Goal: Task Accomplishment & Management: Manage account settings

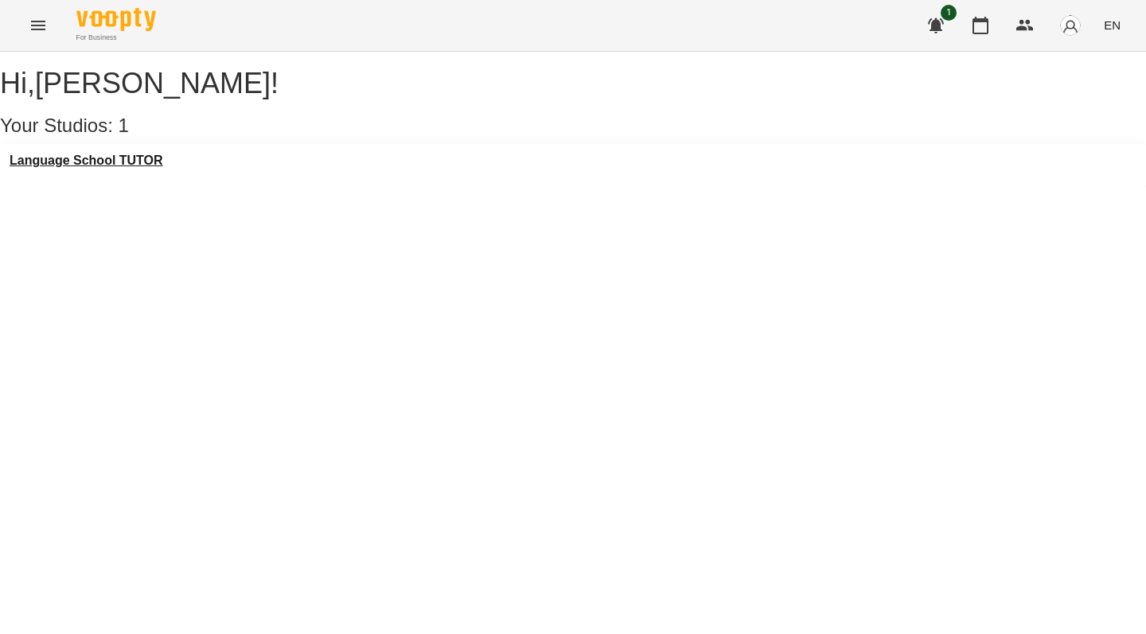
click at [158, 168] on h3 "Language School TUTOR" at bounding box center [87, 161] width 154 height 14
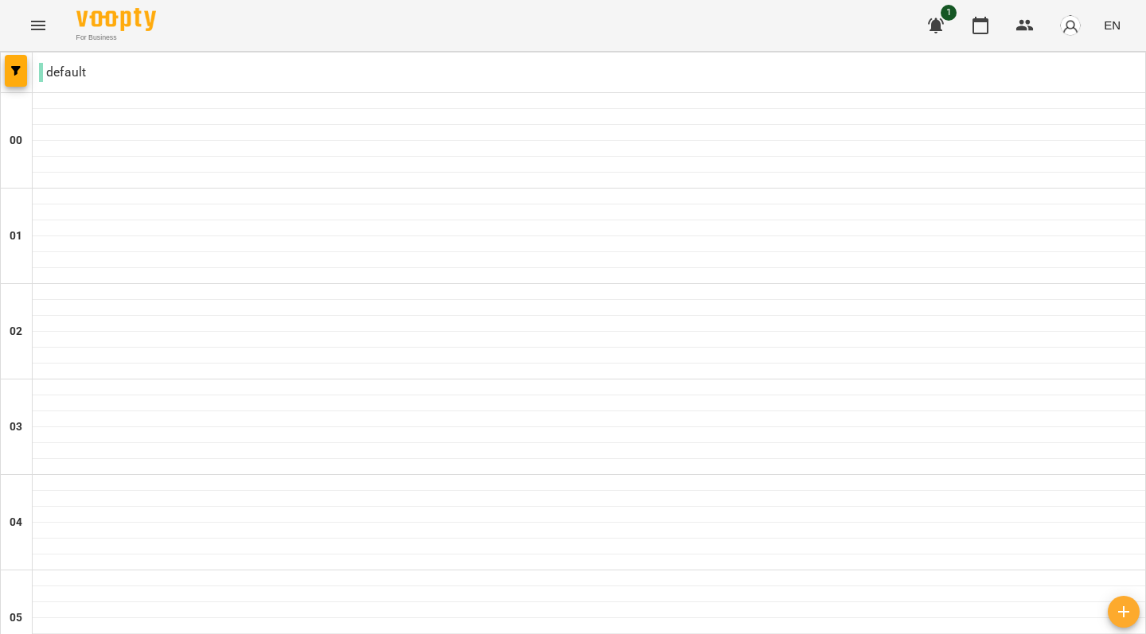
type input "**********"
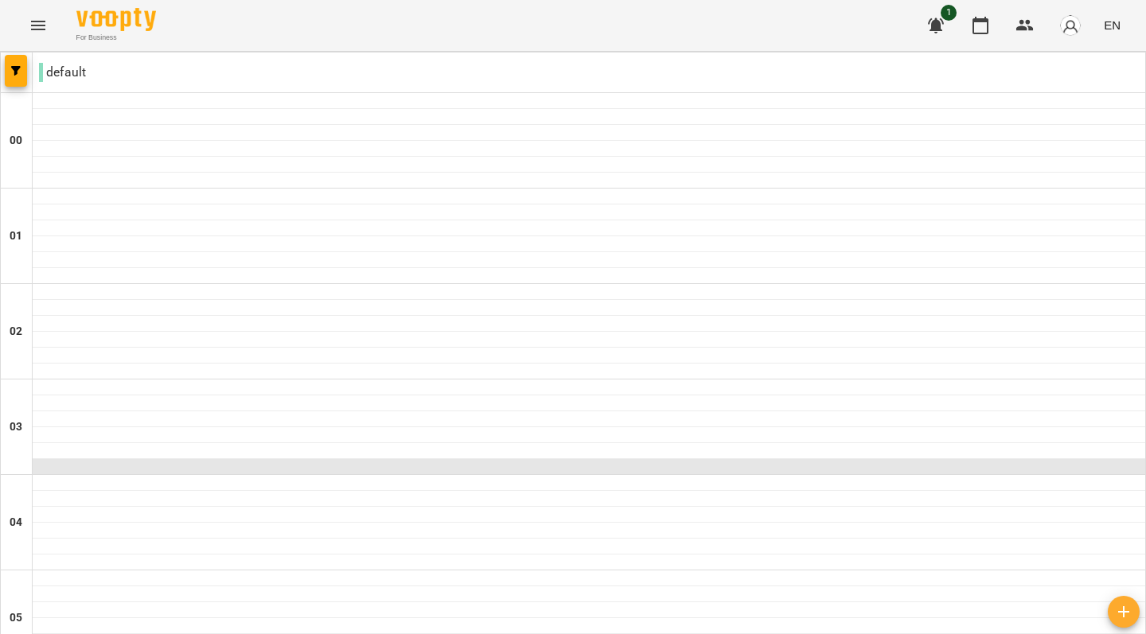
scroll to position [1482, 0]
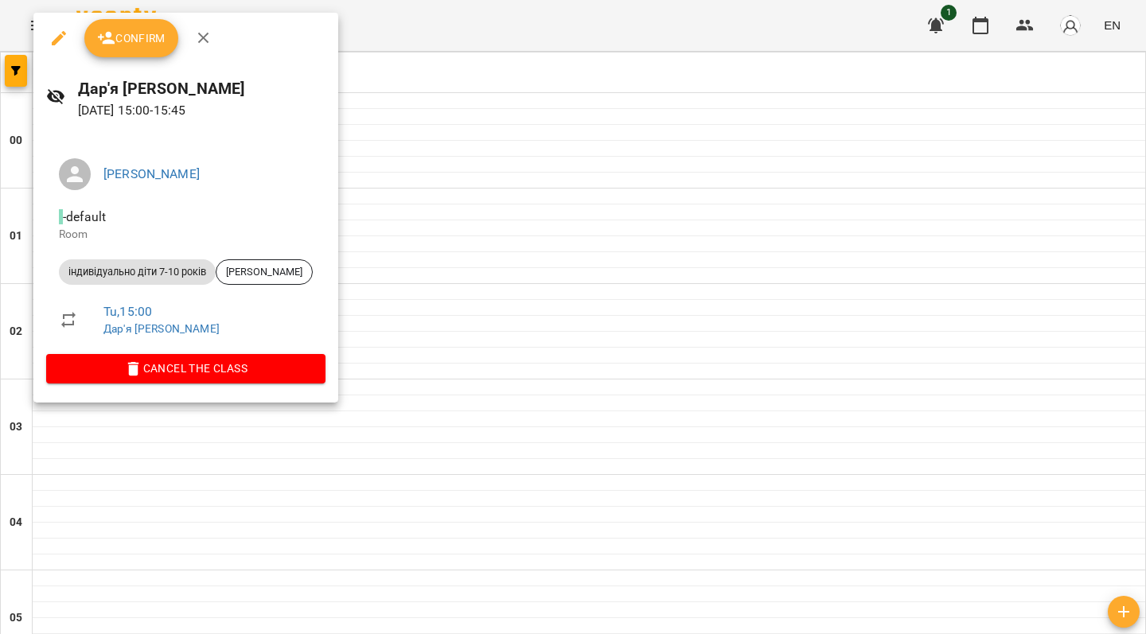
click at [556, 249] on div at bounding box center [573, 317] width 1146 height 634
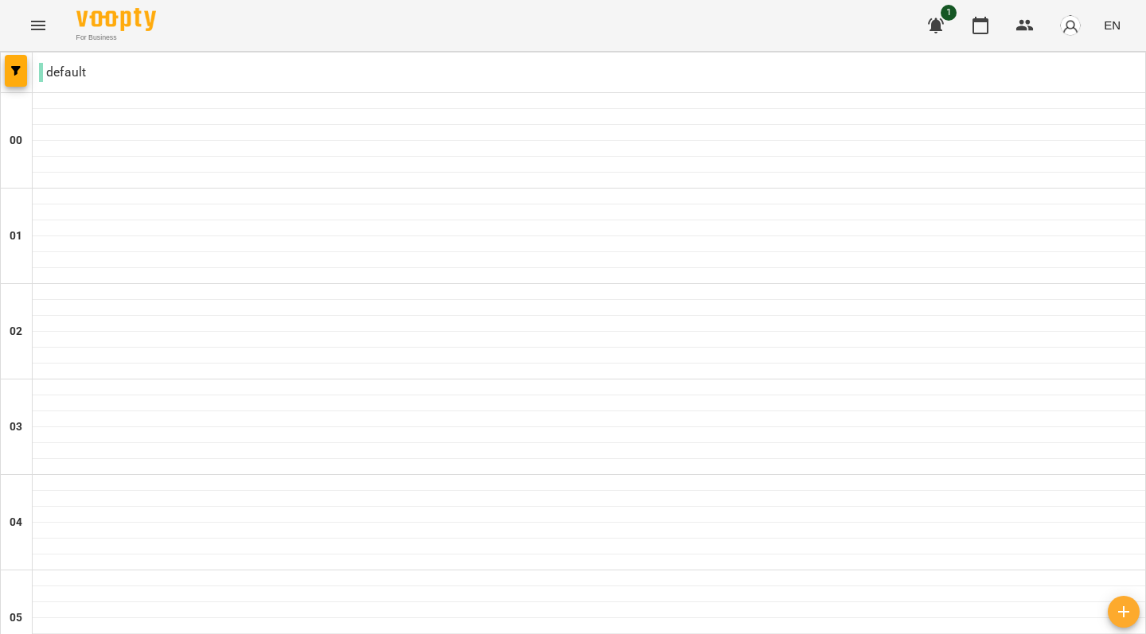
scroll to position [1422, 0]
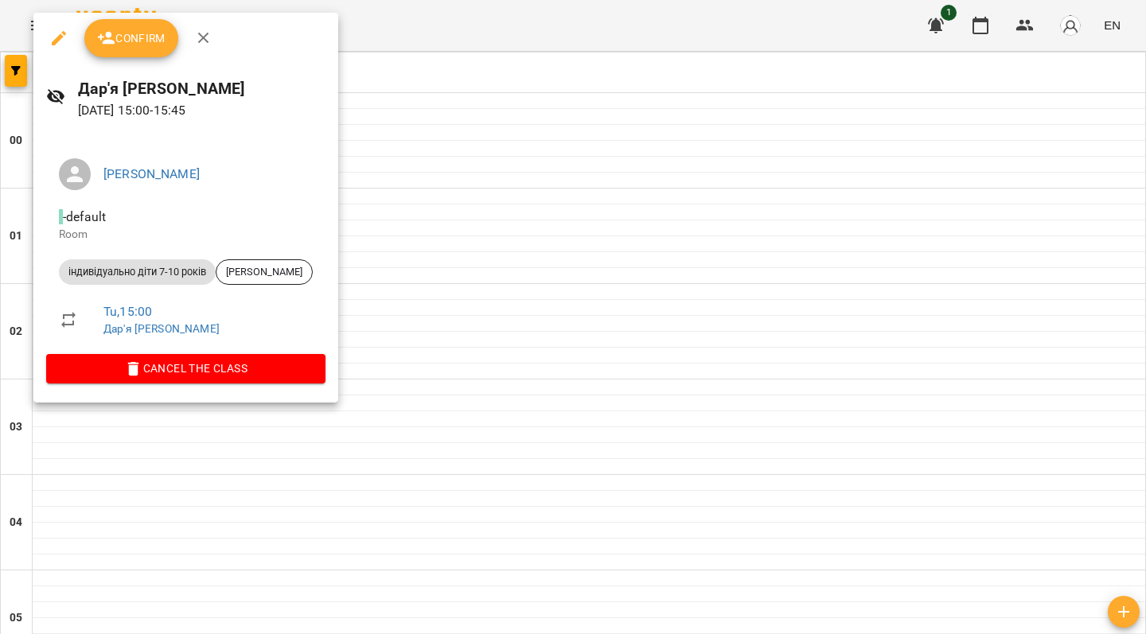
click at [149, 43] on span "Confirm" at bounding box center [131, 38] width 68 height 19
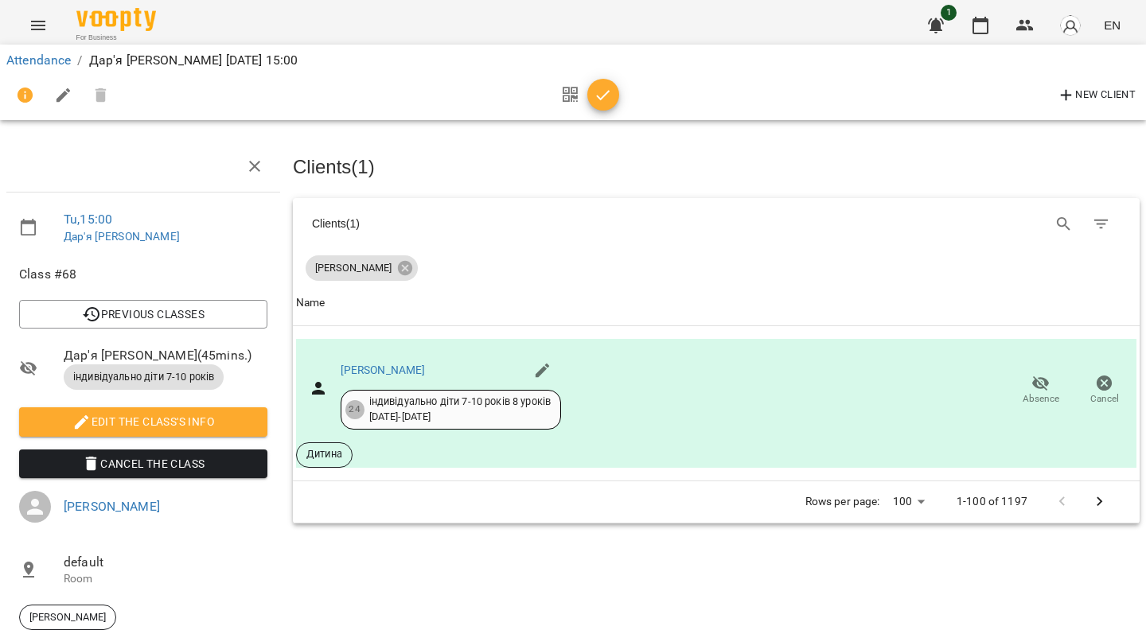
click at [42, 29] on icon "Menu" at bounding box center [38, 26] width 14 height 10
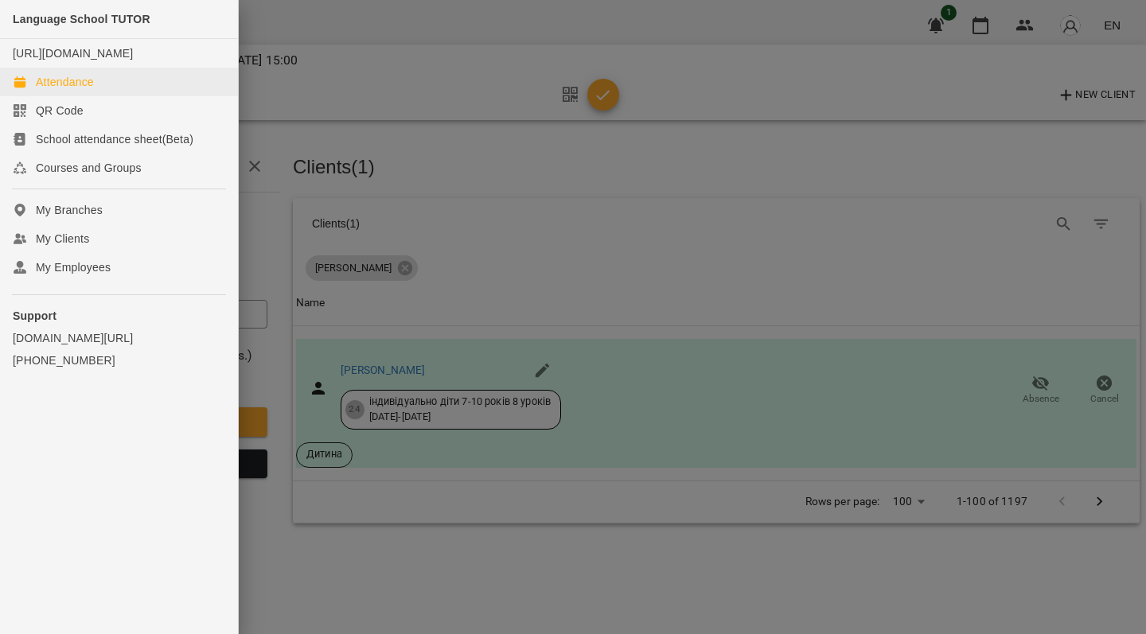
click at [156, 89] on link "Attendance" at bounding box center [119, 82] width 238 height 29
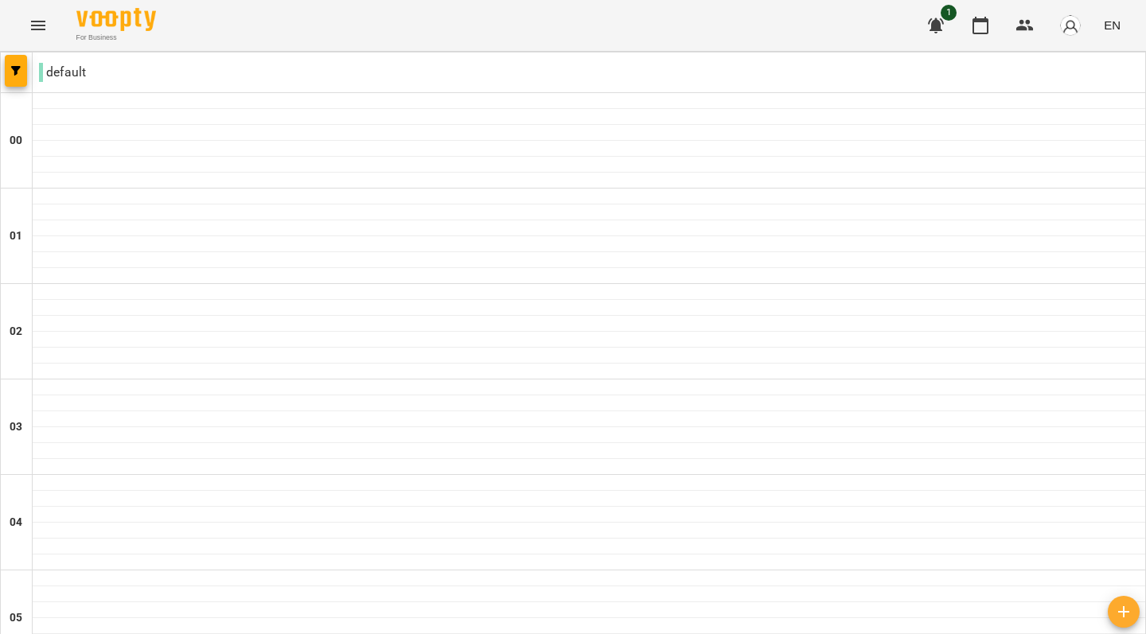
scroll to position [1199, 0]
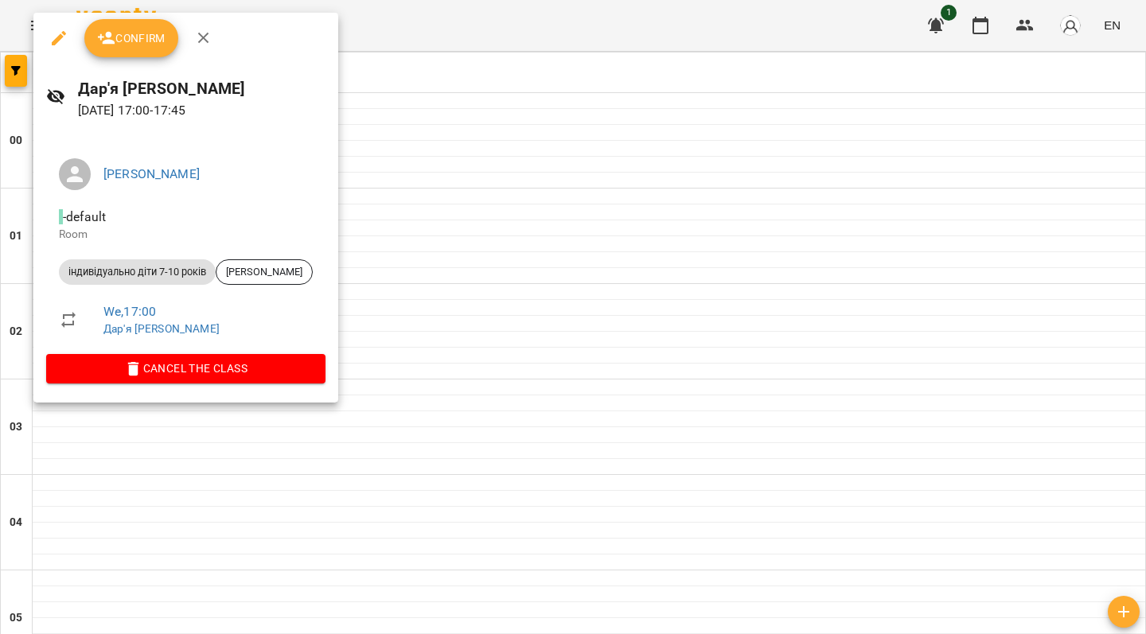
click at [458, 377] on div at bounding box center [573, 317] width 1146 height 634
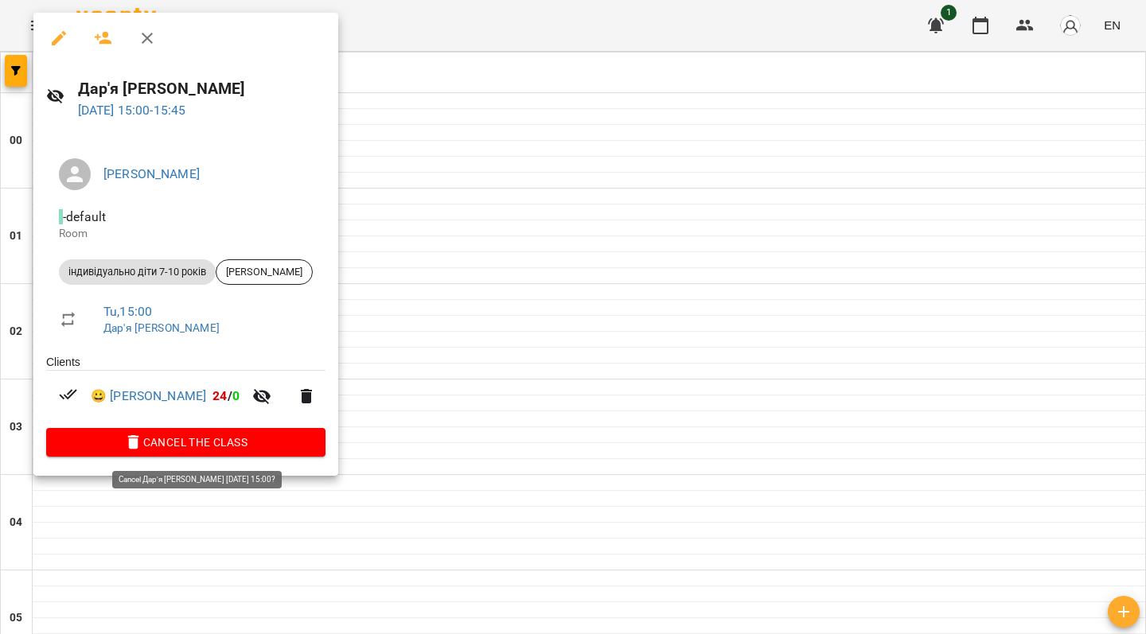
click at [264, 443] on span "Cancel the class" at bounding box center [186, 442] width 254 height 19
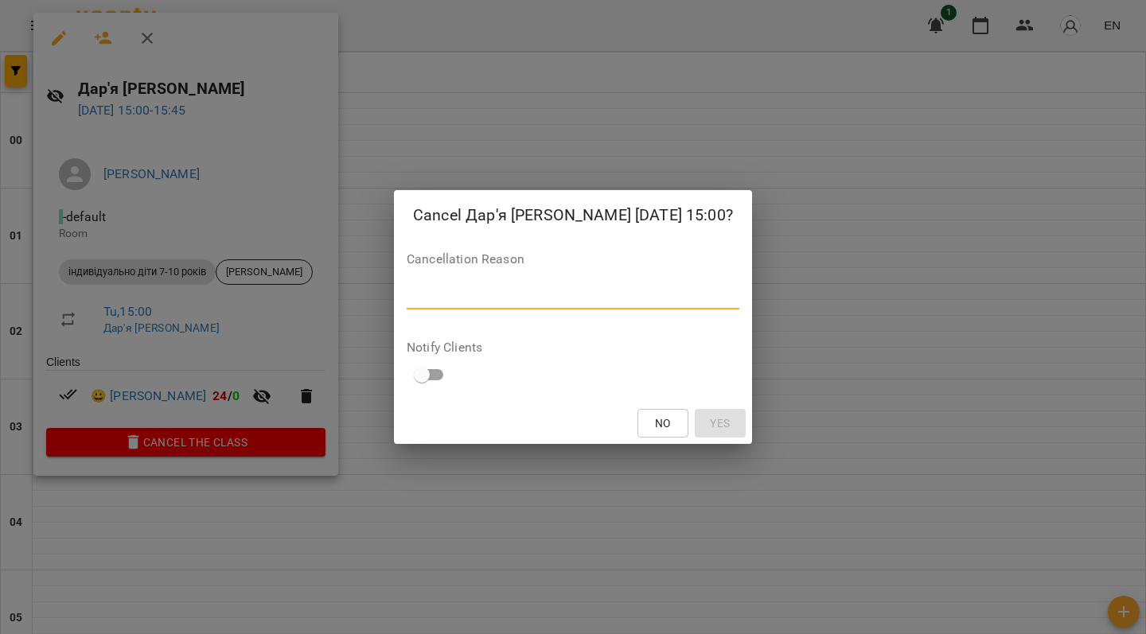
click at [535, 291] on textarea at bounding box center [573, 297] width 333 height 14
type textarea "**"
click at [718, 424] on span "Yes" at bounding box center [720, 423] width 20 height 19
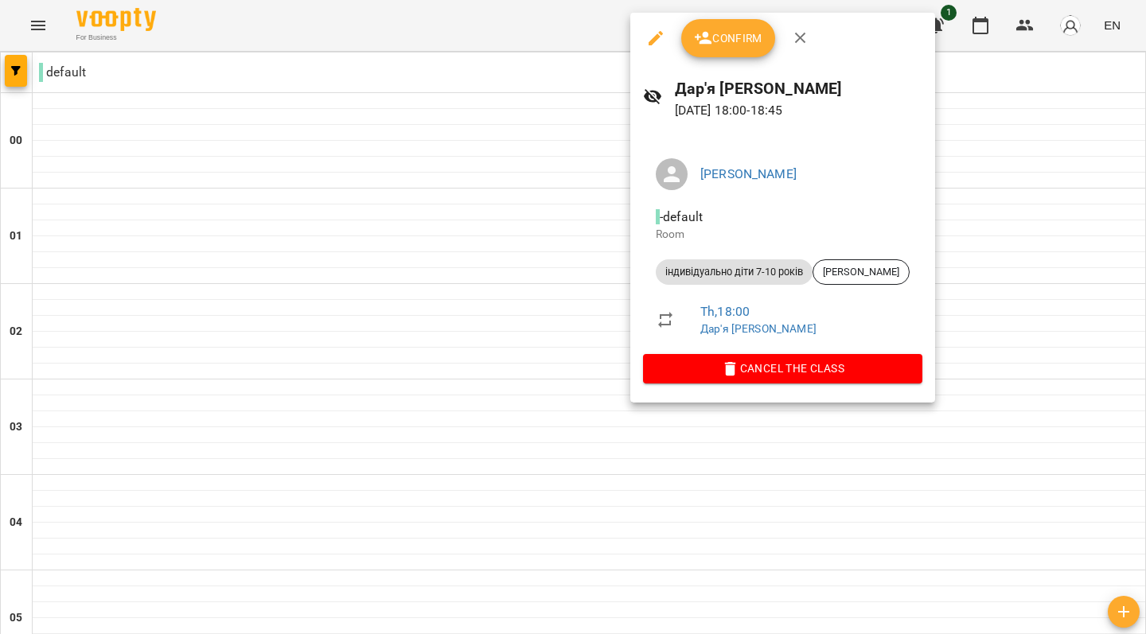
click at [519, 377] on div at bounding box center [573, 317] width 1146 height 634
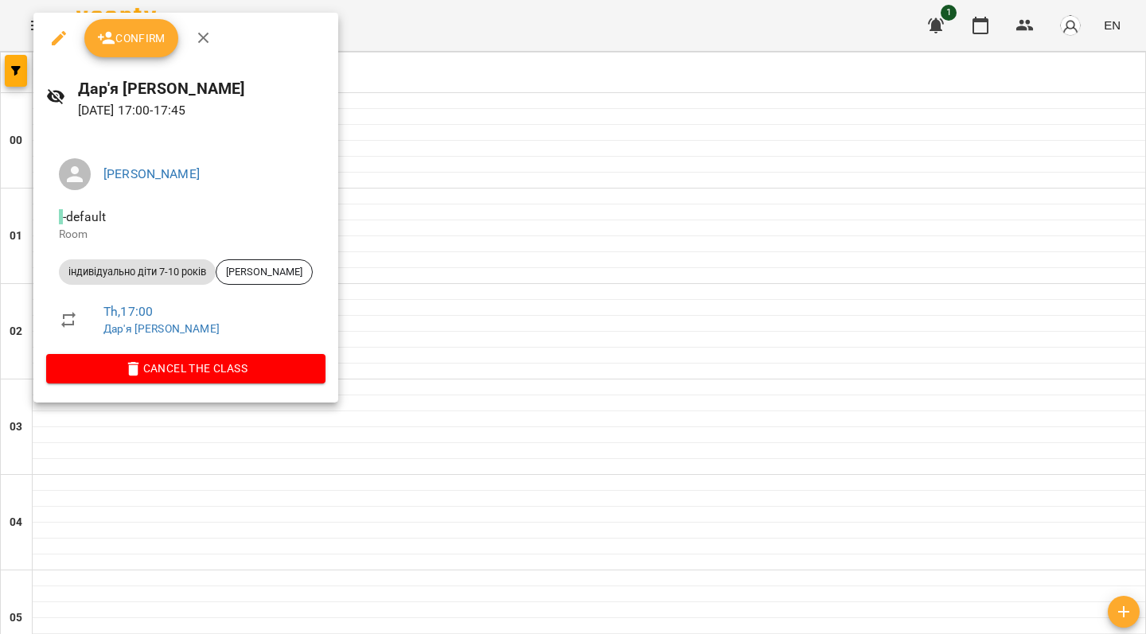
click at [482, 350] on div at bounding box center [573, 317] width 1146 height 634
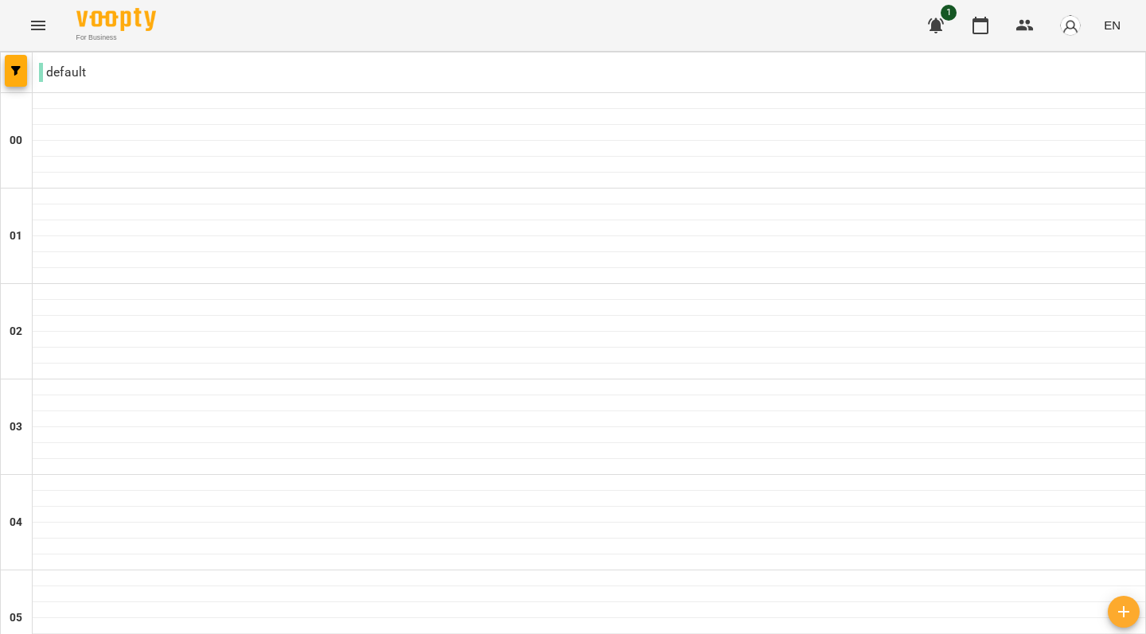
type input "**********"
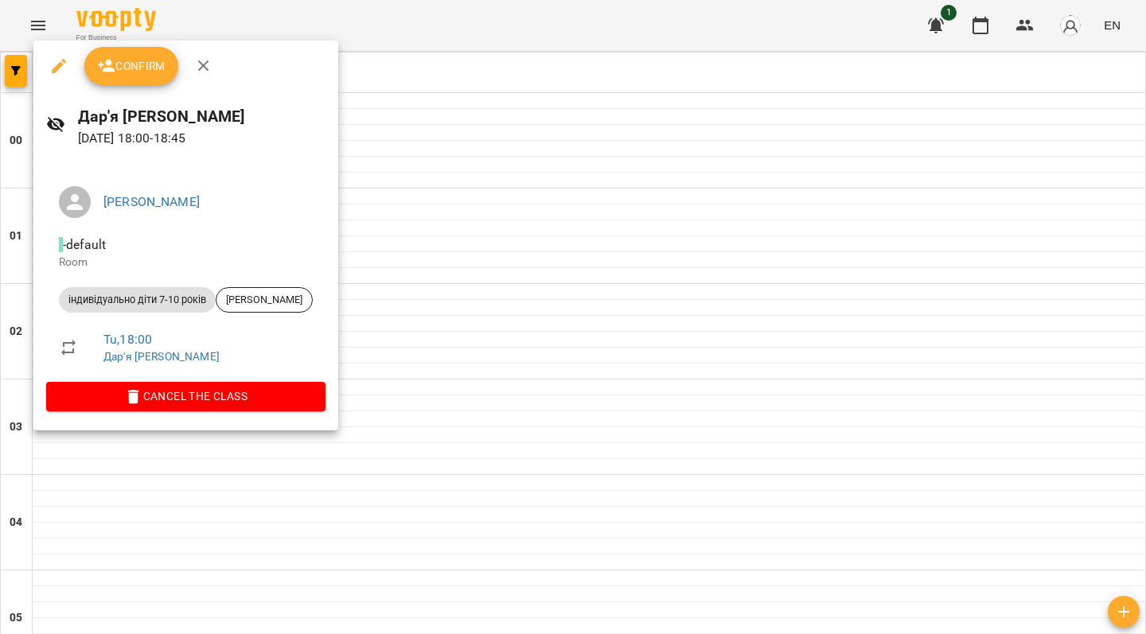
click at [485, 324] on div at bounding box center [573, 317] width 1146 height 634
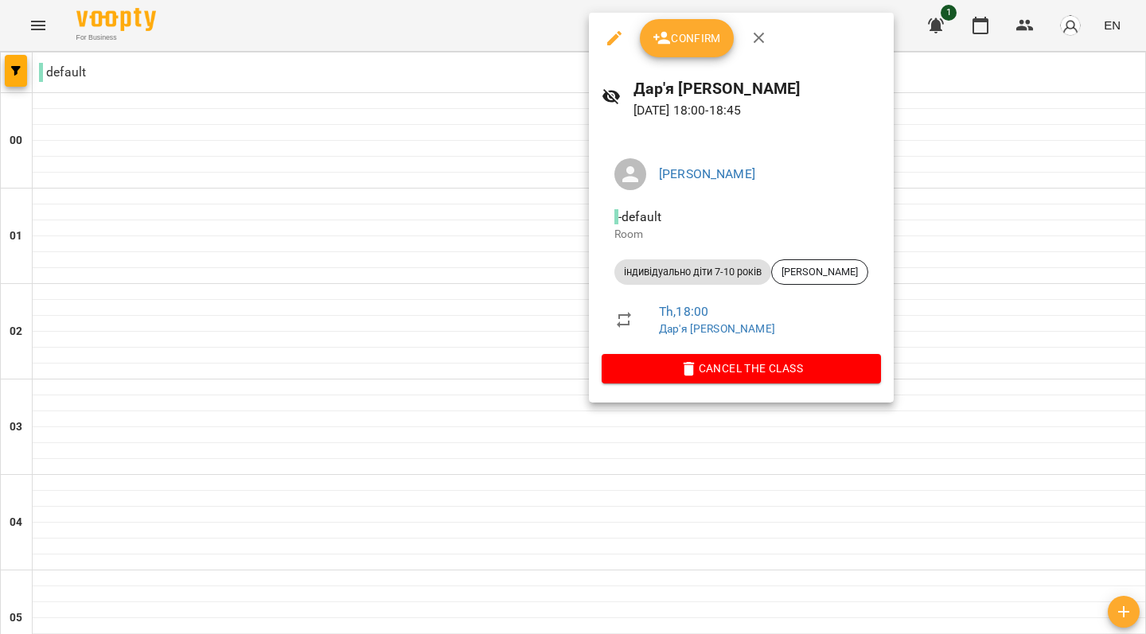
click at [469, 229] on div at bounding box center [573, 317] width 1146 height 634
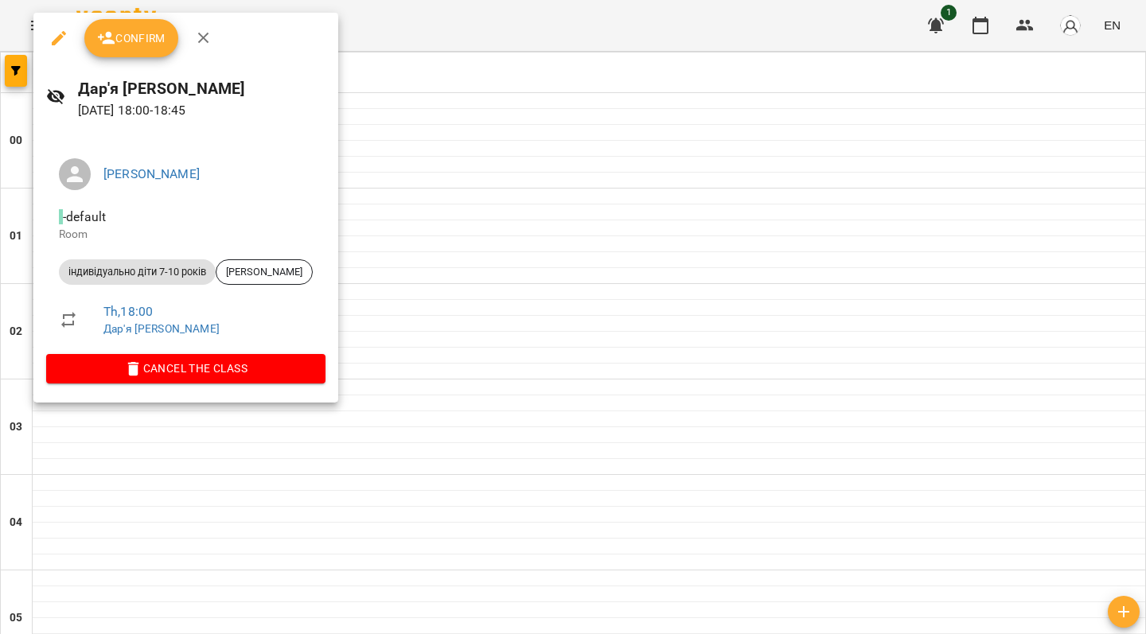
click at [529, 133] on div at bounding box center [573, 317] width 1146 height 634
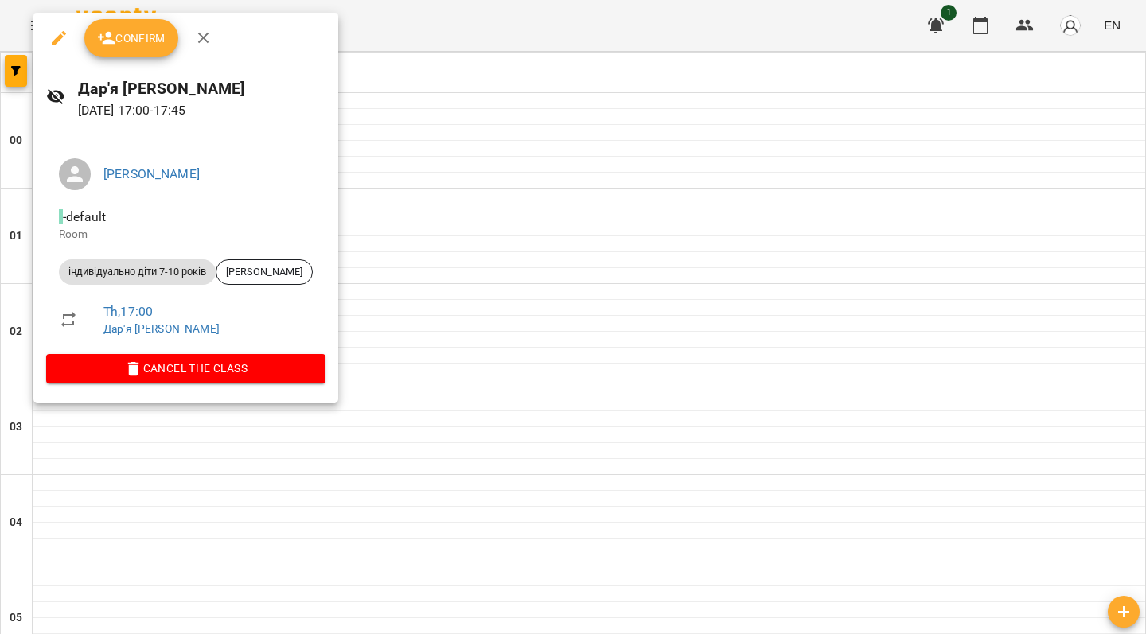
click at [192, 559] on div at bounding box center [573, 317] width 1146 height 634
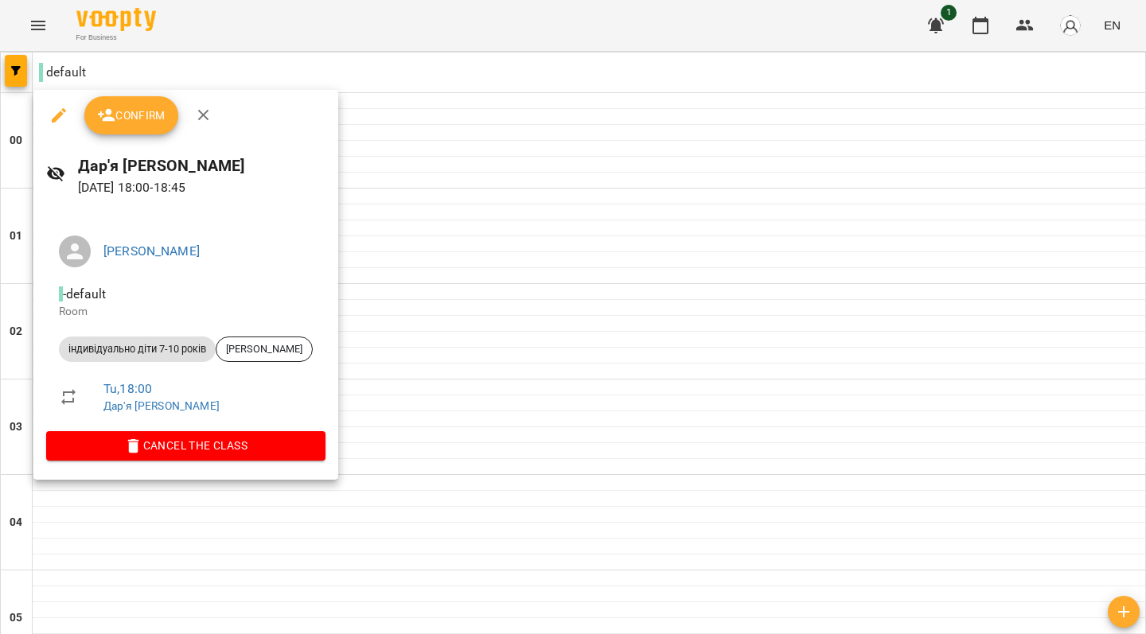
click at [138, 116] on span "Confirm" at bounding box center [131, 115] width 68 height 19
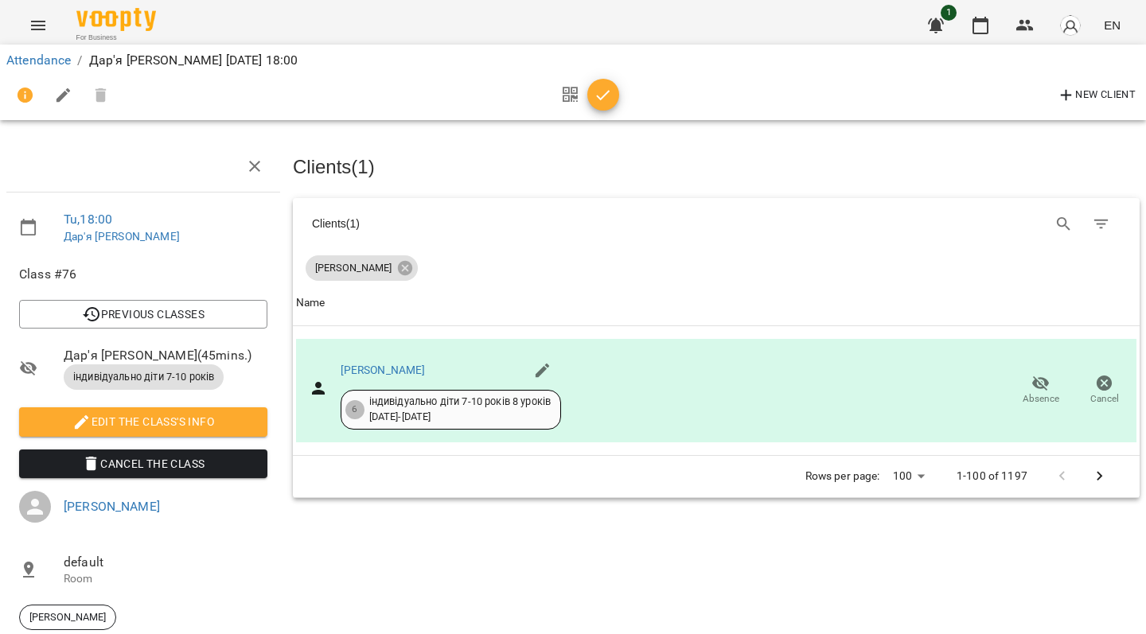
click at [39, 26] on icon "Menu" at bounding box center [38, 25] width 19 height 19
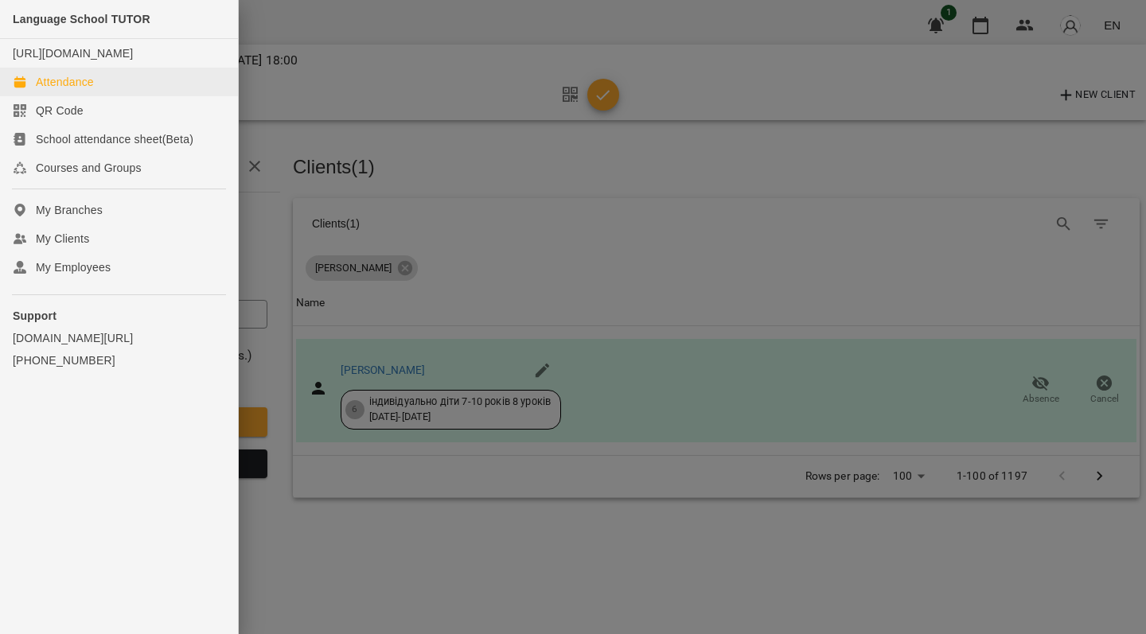
click at [107, 85] on link "Attendance" at bounding box center [119, 82] width 238 height 29
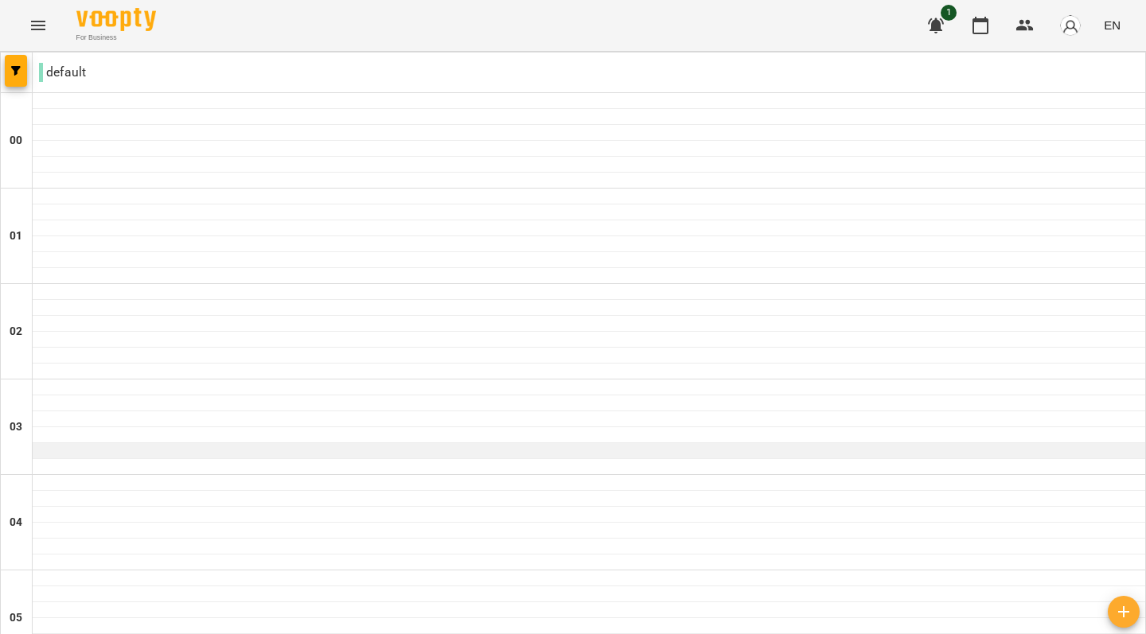
scroll to position [1443, 0]
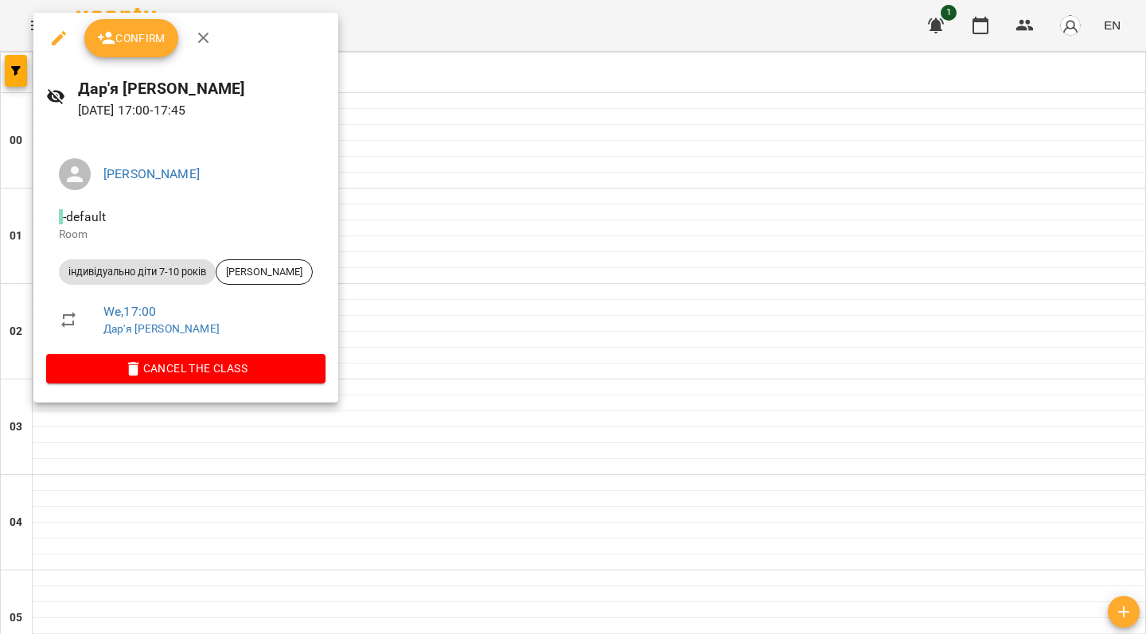
click at [533, 383] on div at bounding box center [573, 317] width 1146 height 634
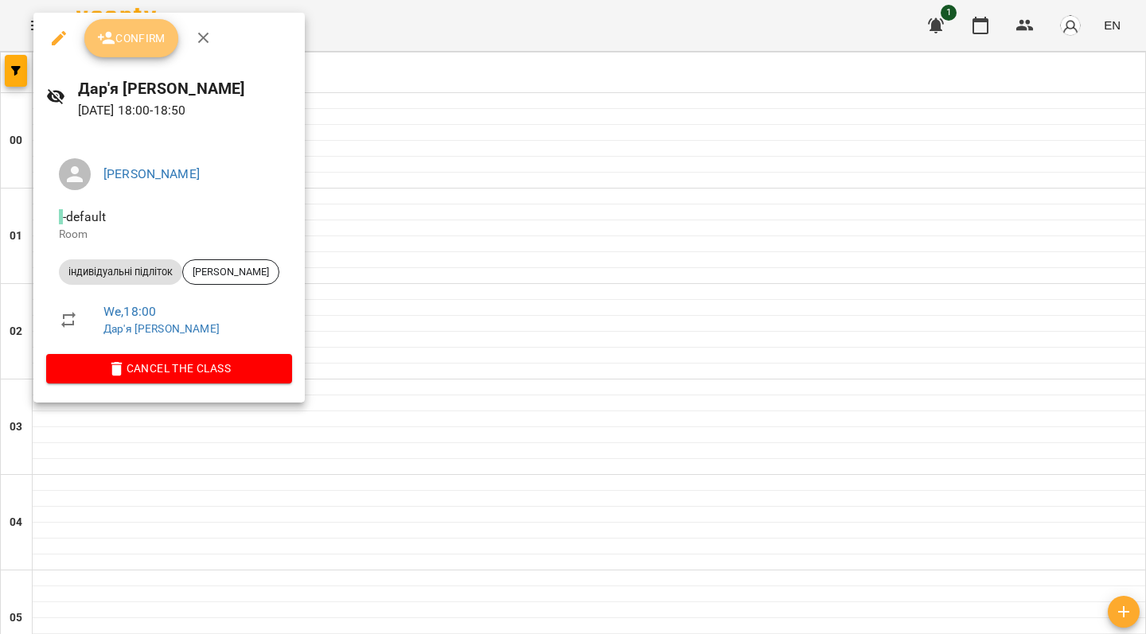
click at [144, 38] on span "Confirm" at bounding box center [131, 38] width 68 height 19
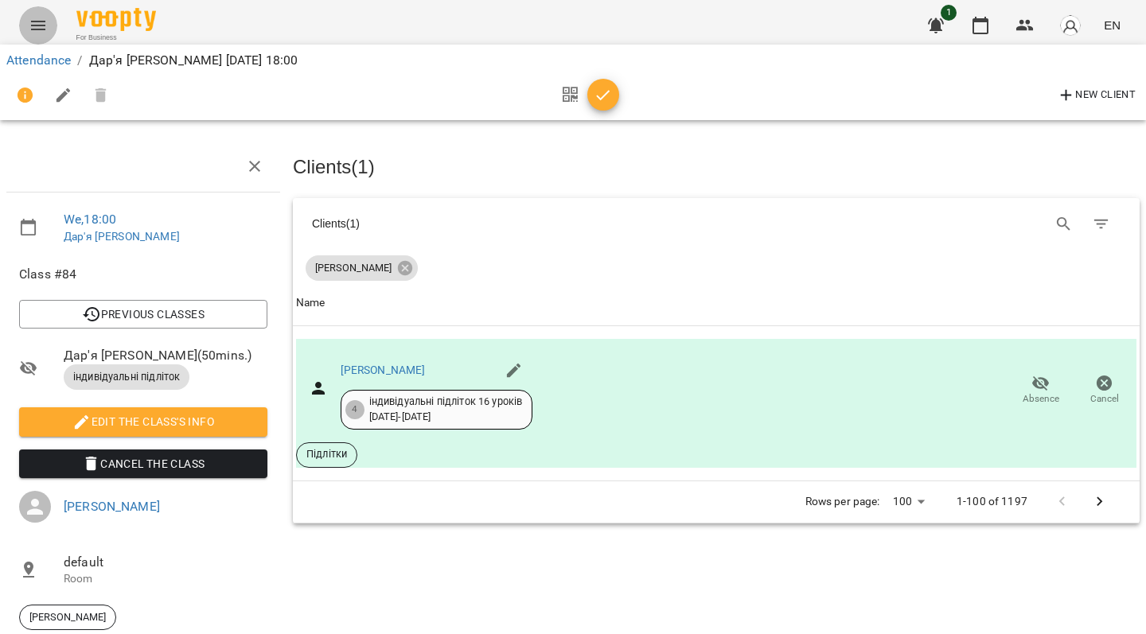
click at [36, 22] on icon "Menu" at bounding box center [38, 26] width 14 height 10
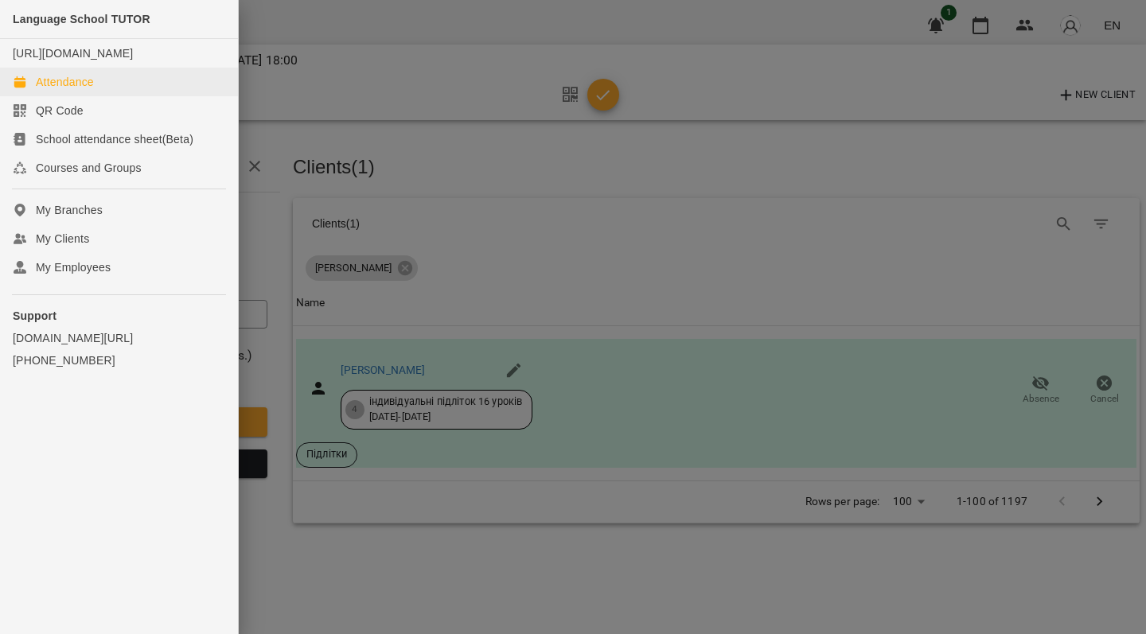
click at [111, 84] on link "Attendance" at bounding box center [119, 82] width 238 height 29
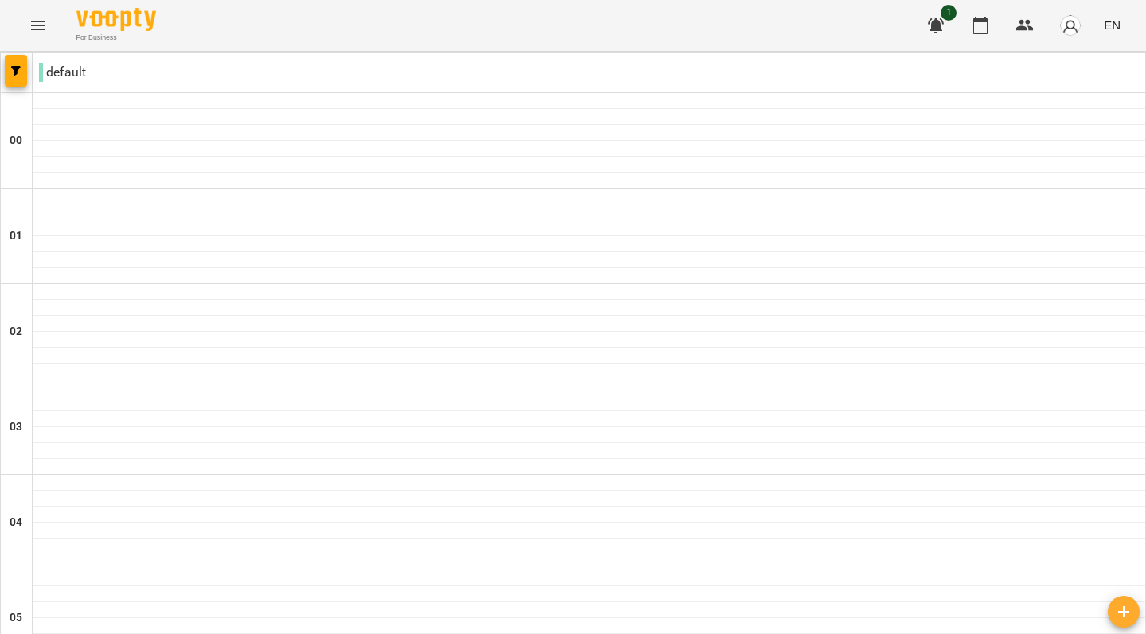
scroll to position [1518, 0]
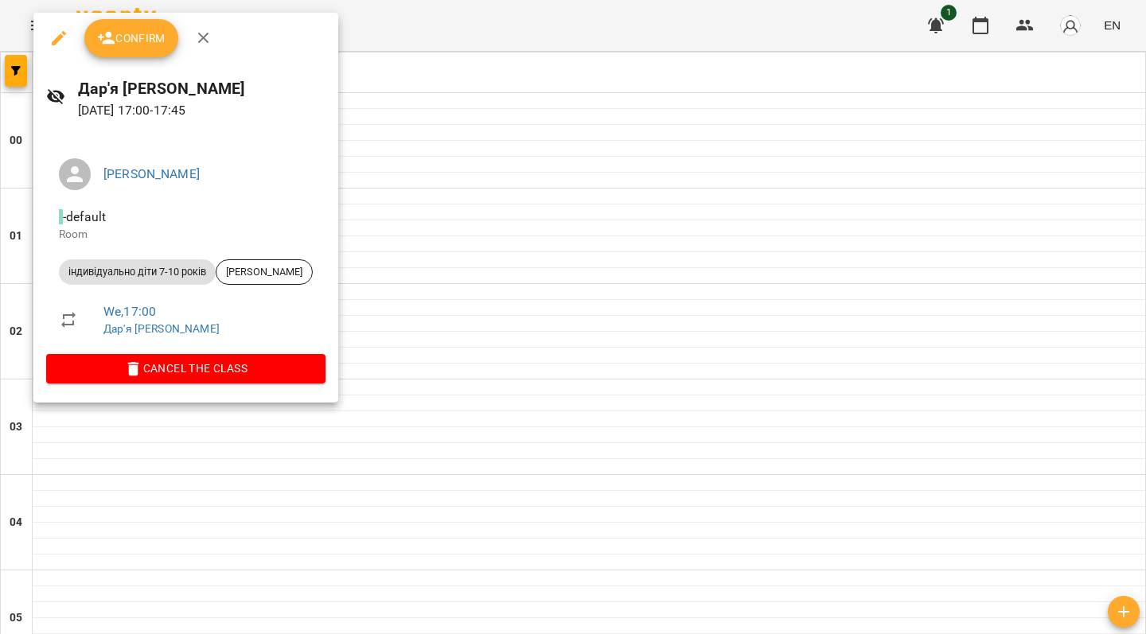
click at [642, 554] on div at bounding box center [573, 317] width 1146 height 634
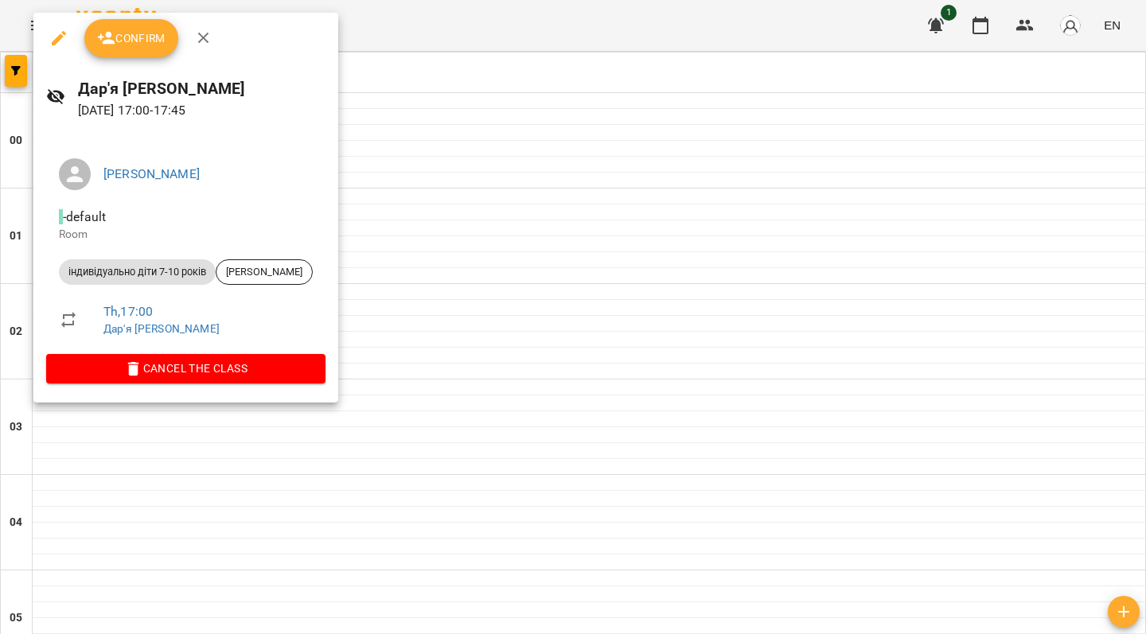
click at [496, 307] on div at bounding box center [573, 317] width 1146 height 634
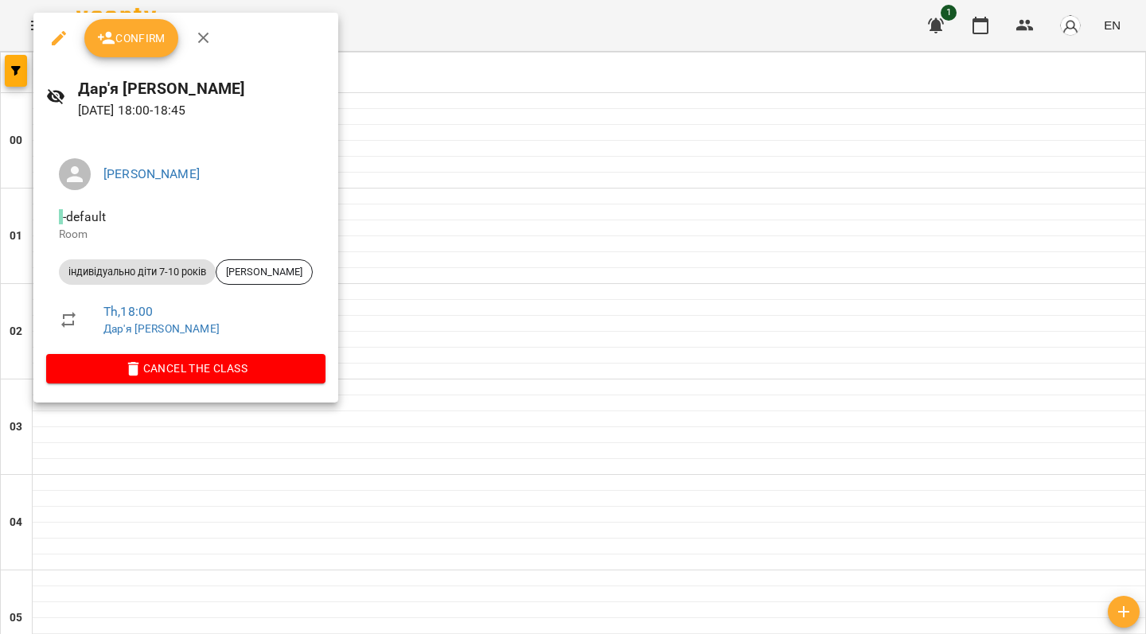
click at [649, 314] on div at bounding box center [573, 317] width 1146 height 634
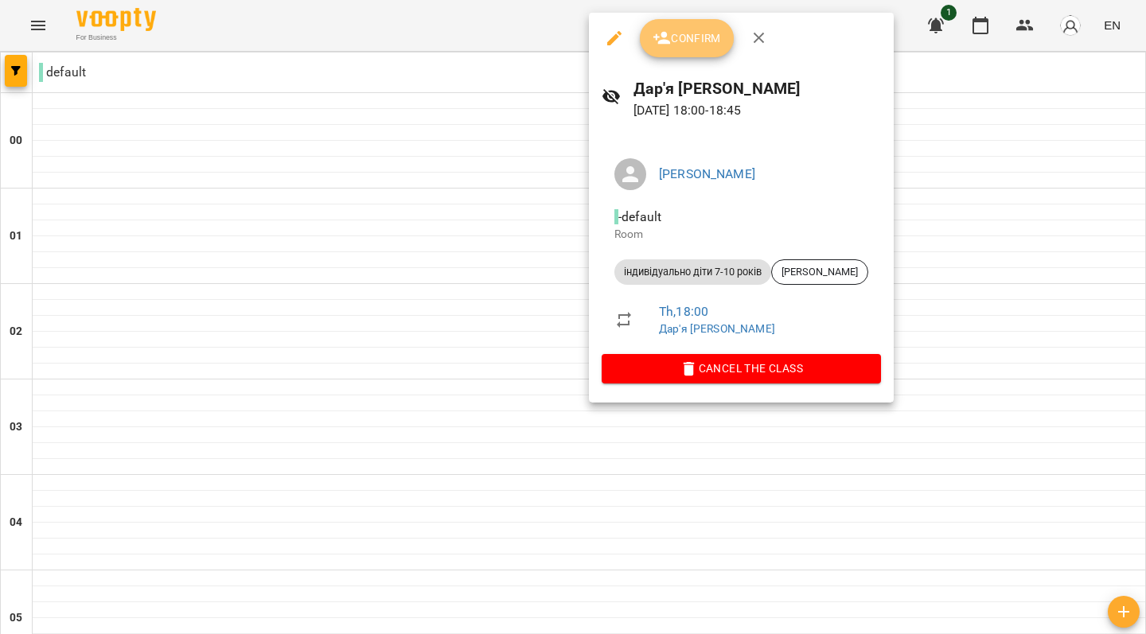
click at [688, 41] on span "Confirm" at bounding box center [687, 38] width 68 height 19
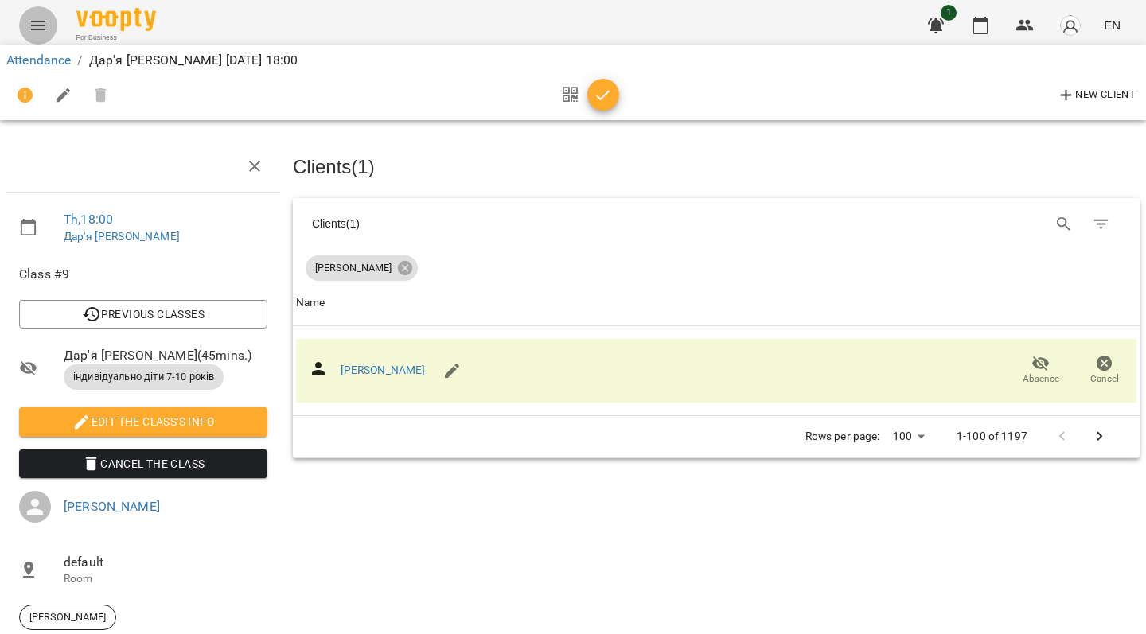
click at [19, 27] on button "Menu" at bounding box center [38, 25] width 38 height 38
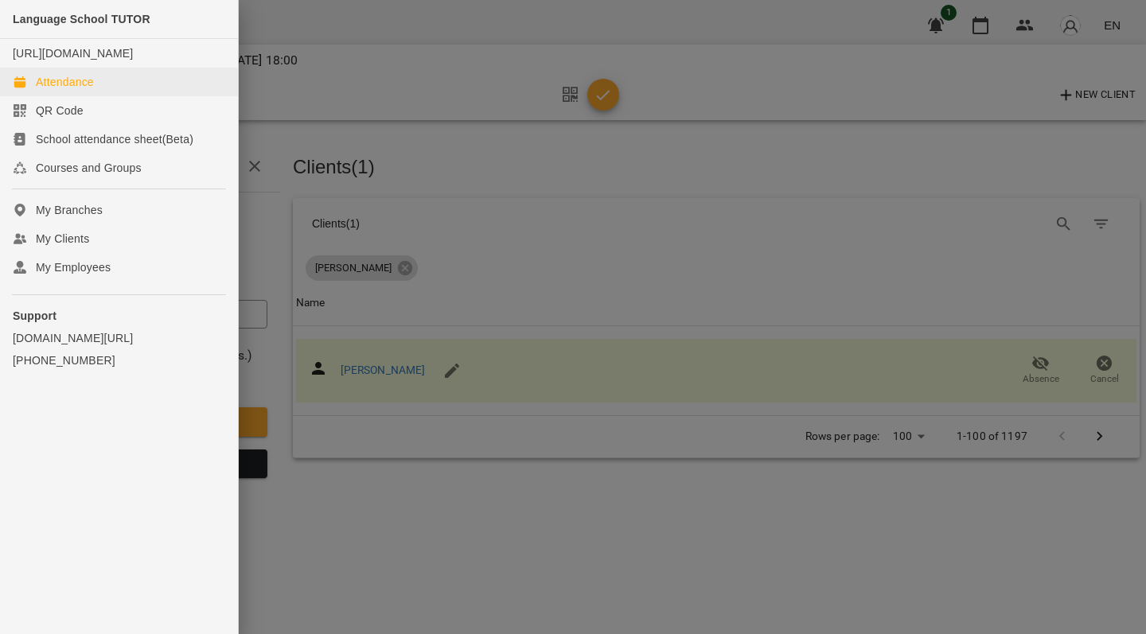
click at [114, 77] on link "Attendance" at bounding box center [119, 82] width 238 height 29
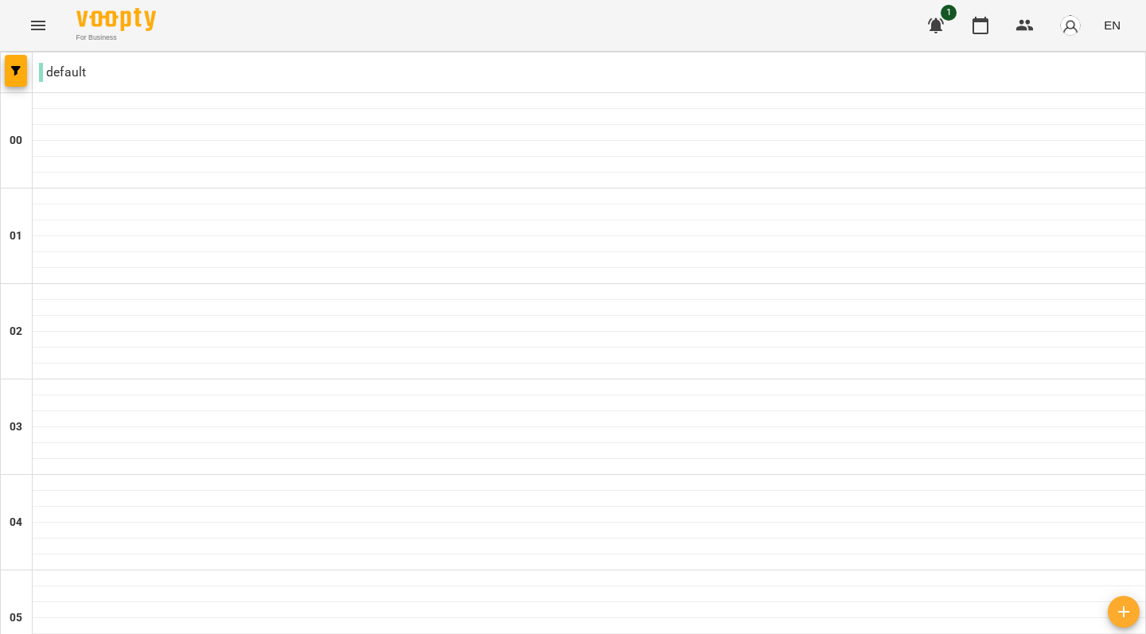
scroll to position [1443, 0]
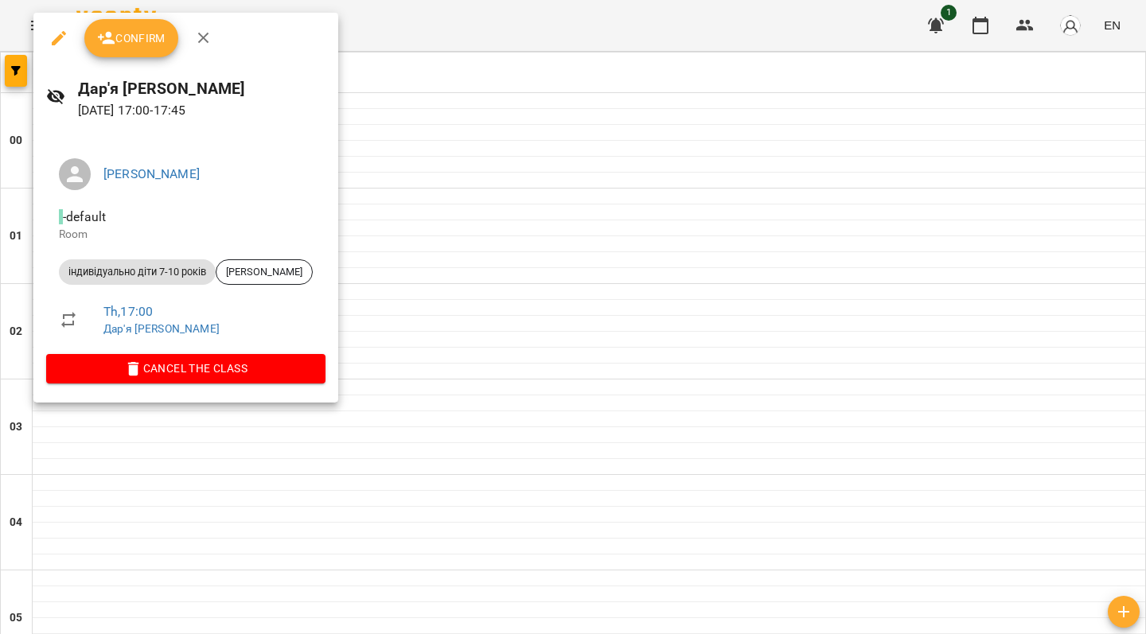
click at [735, 429] on div at bounding box center [573, 317] width 1146 height 634
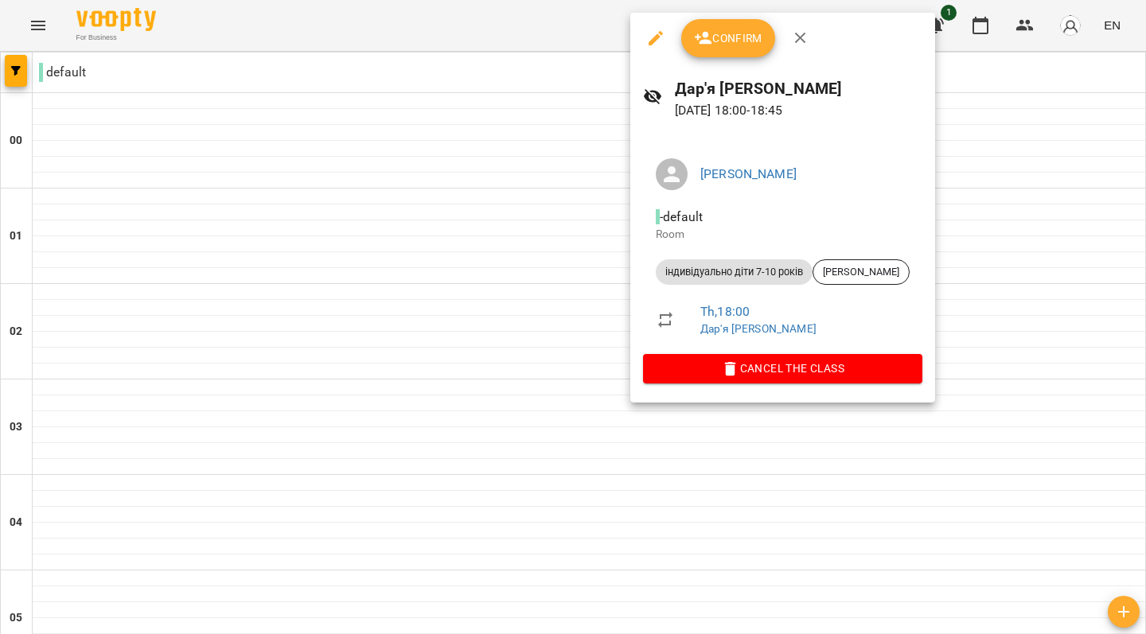
click at [802, 558] on div at bounding box center [573, 317] width 1146 height 634
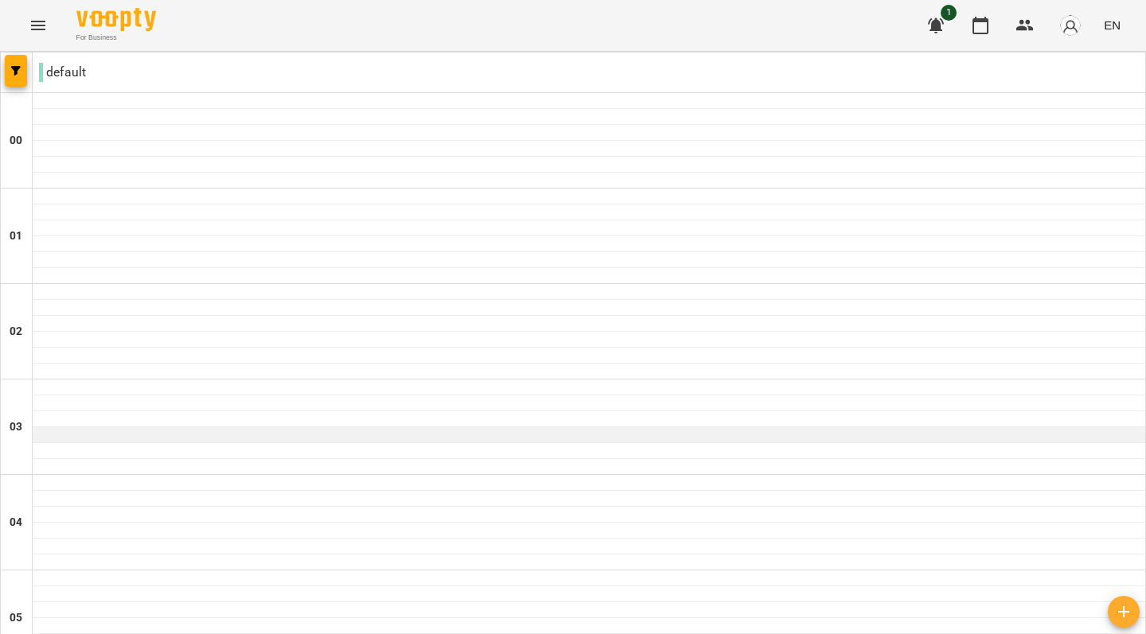
scroll to position [1533, 0]
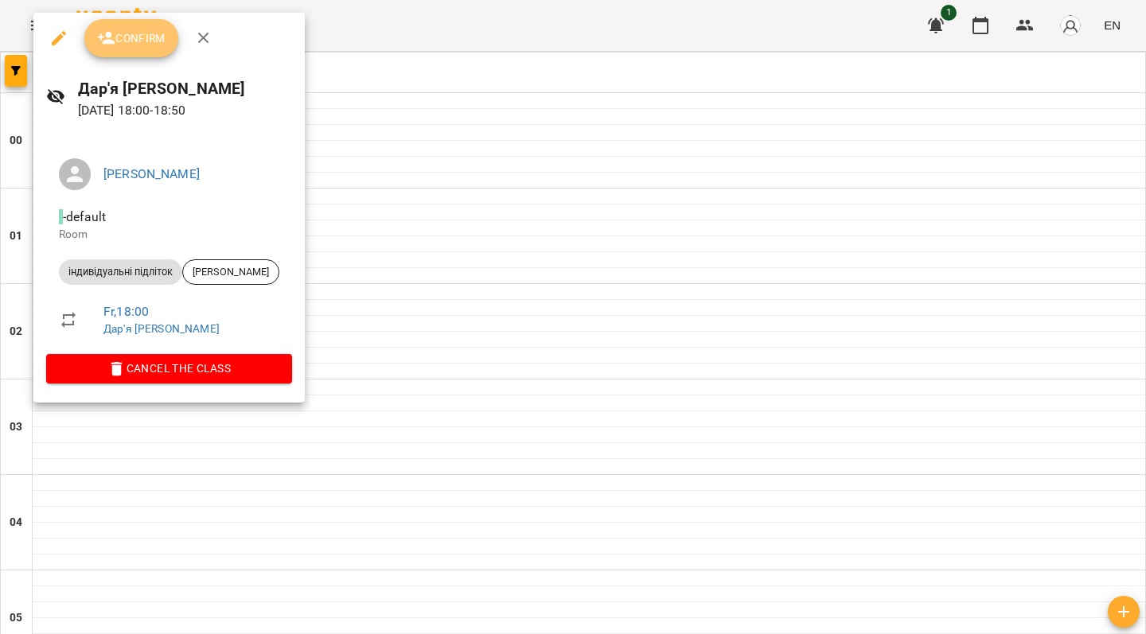
click at [139, 36] on span "Confirm" at bounding box center [131, 38] width 68 height 19
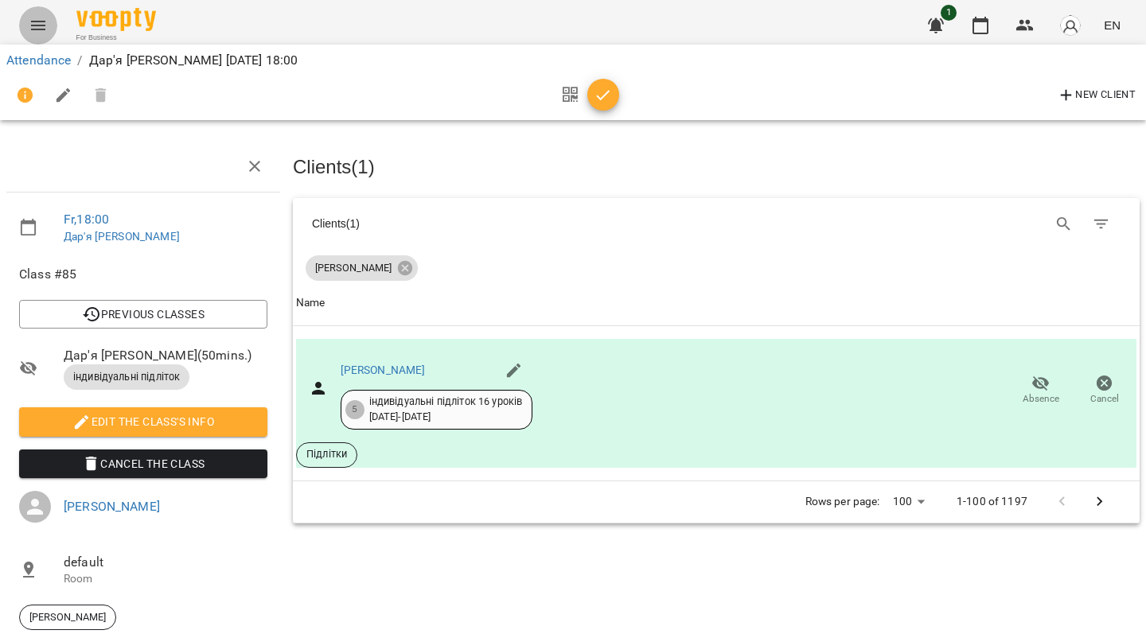
click at [41, 20] on icon "Menu" at bounding box center [38, 25] width 19 height 19
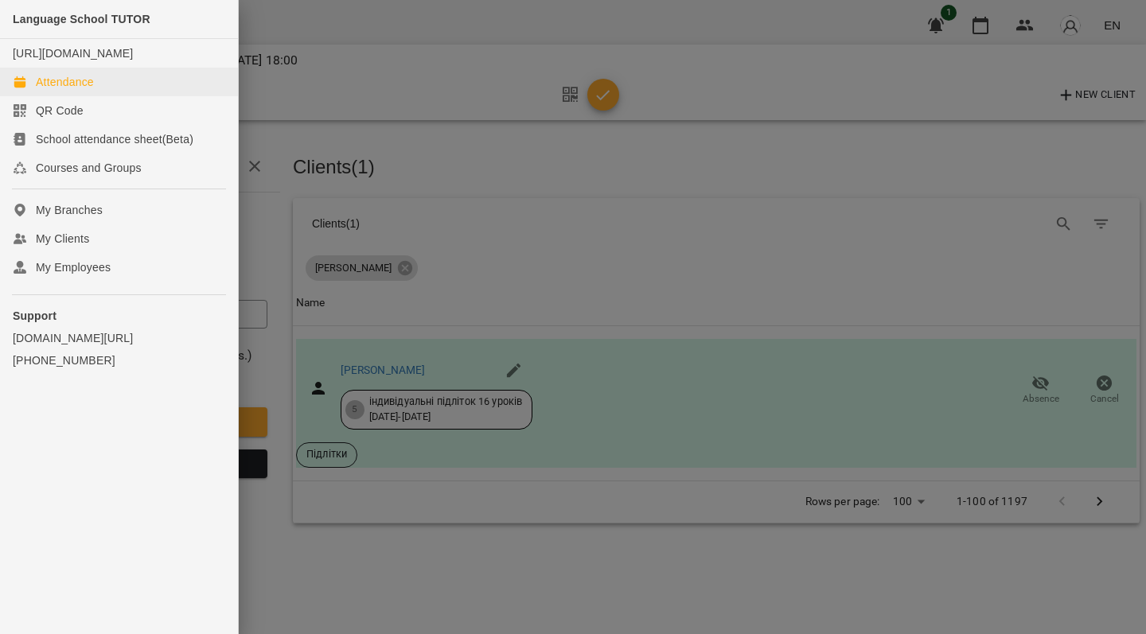
click at [139, 90] on link "Attendance" at bounding box center [119, 82] width 238 height 29
